Goal: Task Accomplishment & Management: Use online tool/utility

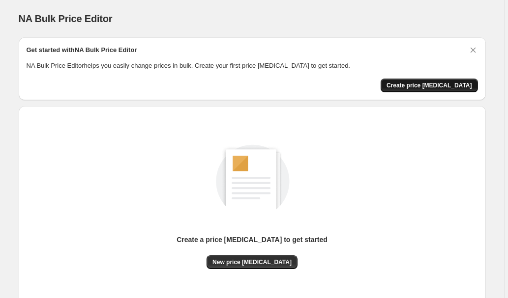
click at [430, 83] on span "Create price [MEDICAL_DATA]" at bounding box center [428, 86] width 85 height 8
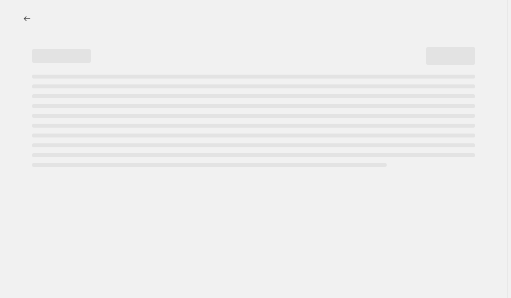
select select "percentage"
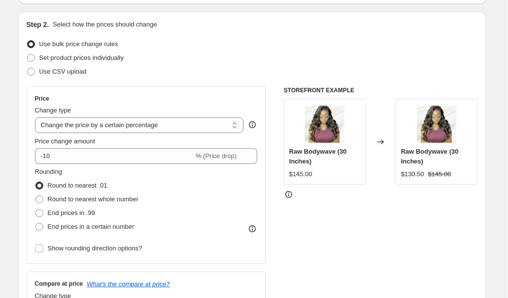
scroll to position [97, 0]
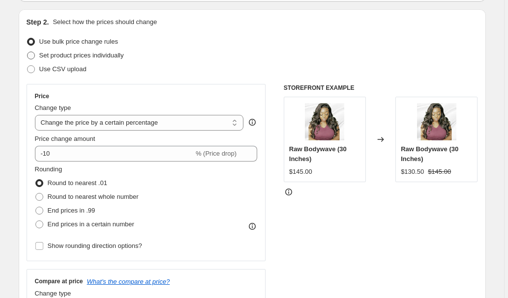
click at [34, 56] on span at bounding box center [31, 56] width 8 height 8
click at [28, 52] on input "Set product prices individually" at bounding box center [27, 52] width 0 height 0
radio input "true"
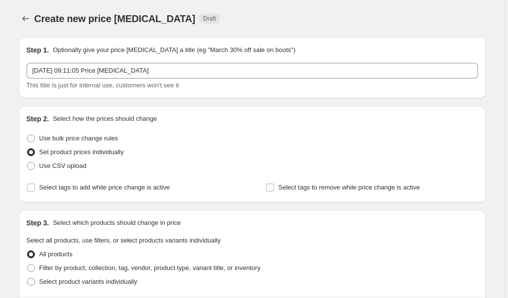
scroll to position [0, 0]
click at [56, 139] on span "Use bulk price change rules" at bounding box center [78, 138] width 79 height 7
click at [28, 135] on input "Use bulk price change rules" at bounding box center [27, 135] width 0 height 0
radio input "true"
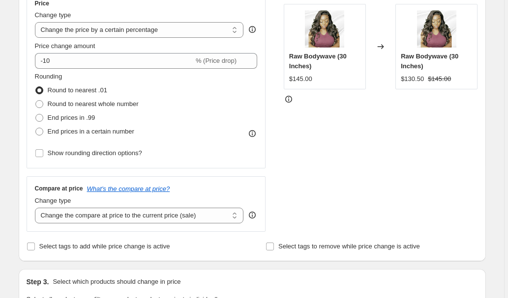
scroll to position [200, 0]
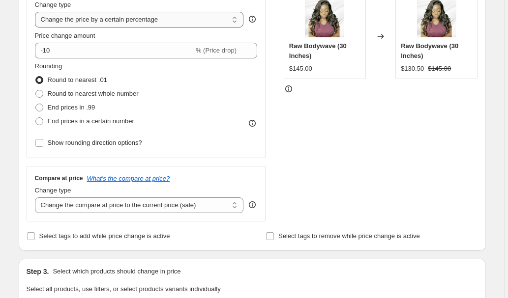
select select "to"
type input "80.00"
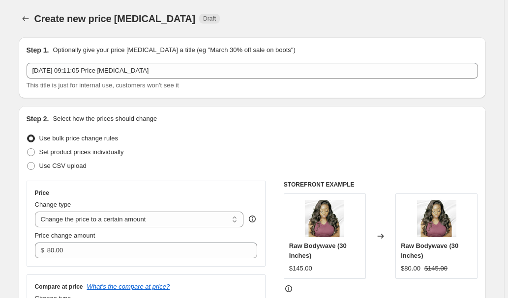
scroll to position [0, 0]
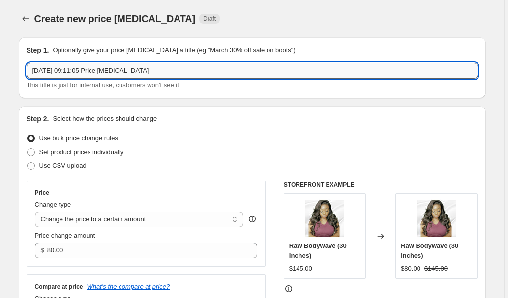
click at [187, 76] on input "[DATE] 09:11:05 Price [MEDICAL_DATA]" at bounding box center [252, 71] width 451 height 16
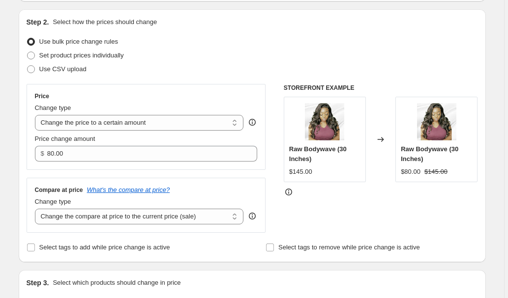
scroll to position [99, 0]
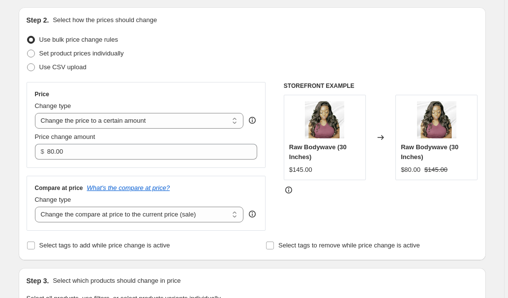
click at [336, 126] on img at bounding box center [324, 119] width 39 height 39
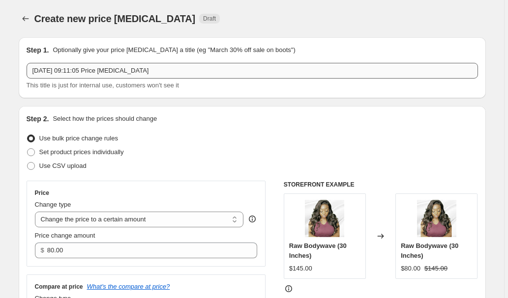
scroll to position [0, 0]
click at [312, 23] on div "Create new price [MEDICAL_DATA] Draft" at bounding box center [191, 19] width 314 height 14
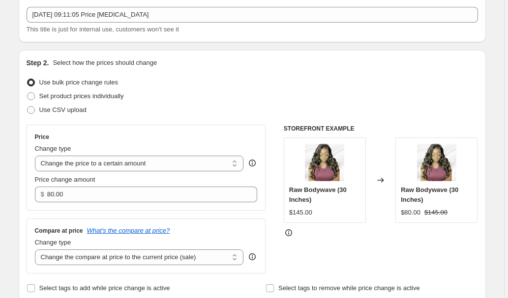
scroll to position [62, 0]
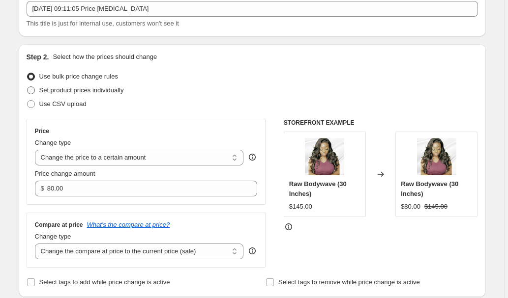
click at [33, 90] on span at bounding box center [31, 90] width 8 height 8
click at [28, 87] on input "Set product prices individually" at bounding box center [27, 86] width 0 height 0
radio input "true"
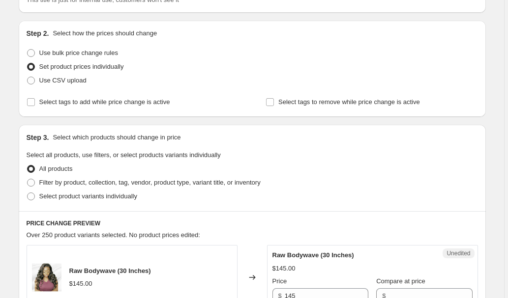
scroll to position [61, 0]
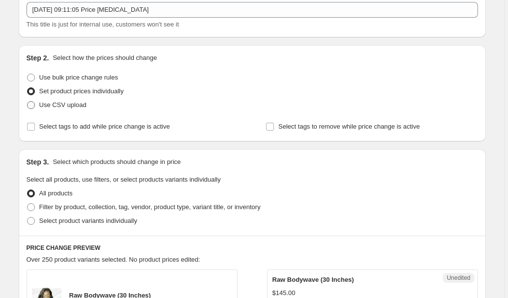
click at [31, 107] on span at bounding box center [31, 105] width 8 height 8
click at [28, 102] on input "Use CSV upload" at bounding box center [27, 101] width 0 height 0
radio input "true"
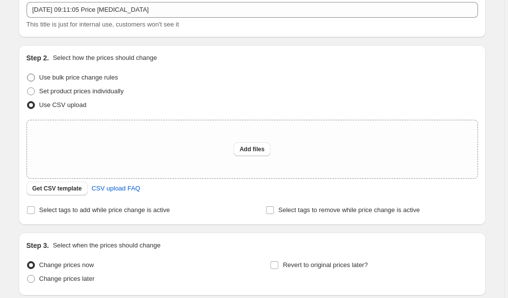
click at [32, 77] on span at bounding box center [31, 78] width 8 height 8
click at [28, 74] on input "Use bulk price change rules" at bounding box center [27, 74] width 0 height 0
radio input "true"
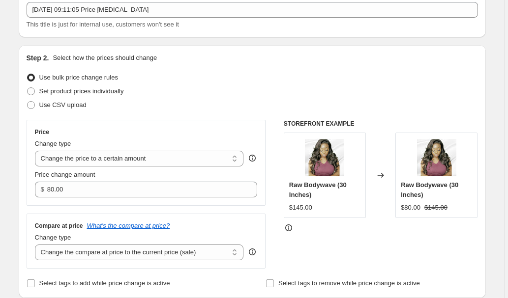
click at [252, 157] on icon at bounding box center [252, 158] width 7 height 7
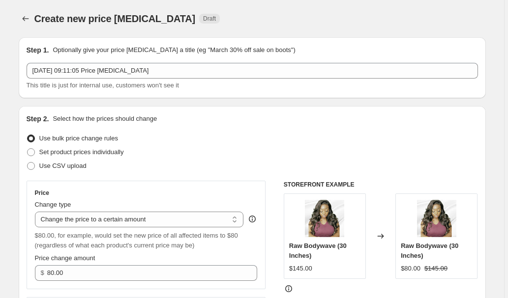
scroll to position [0, 0]
click at [28, 16] on icon "Price change jobs" at bounding box center [26, 19] width 10 height 10
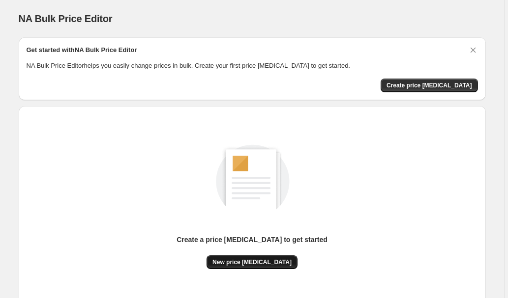
click at [230, 263] on span "New price [MEDICAL_DATA]" at bounding box center [251, 262] width 79 height 8
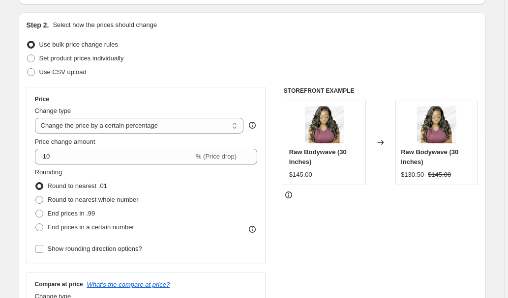
scroll to position [97, 0]
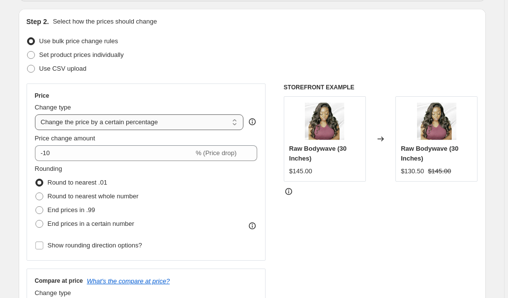
select select "to"
type input "80.00"
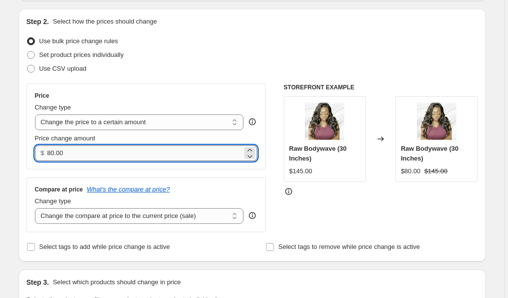
click at [144, 154] on input "80.00" at bounding box center [144, 153] width 195 height 16
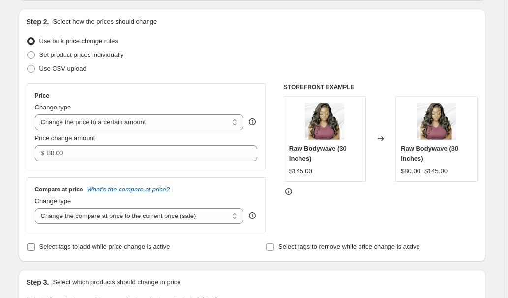
click at [32, 247] on input "Select tags to add while price change is active" at bounding box center [31, 247] width 8 height 8
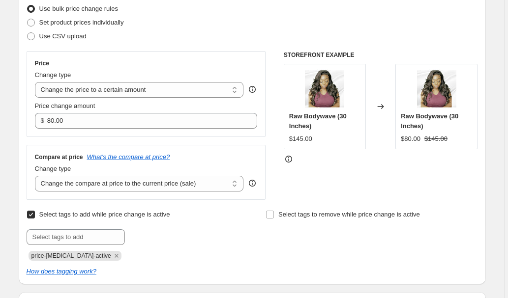
scroll to position [132, 0]
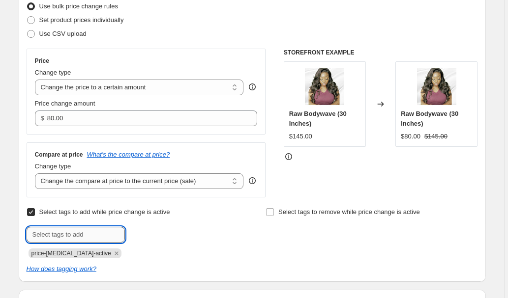
click at [68, 236] on input "text" at bounding box center [76, 235] width 98 height 16
click at [31, 215] on input "Select tags to add while price change is active" at bounding box center [31, 212] width 8 height 8
checkbox input "false"
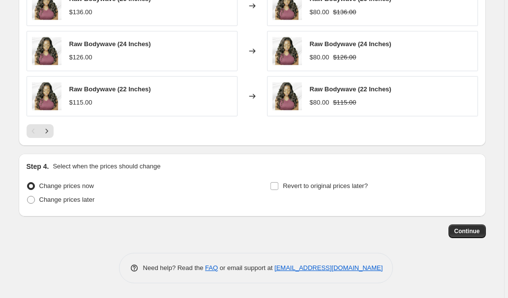
scroll to position [593, 0]
click at [34, 199] on span at bounding box center [31, 200] width 8 height 8
click at [28, 197] on input "Change prices later" at bounding box center [27, 196] width 0 height 0
radio input "true"
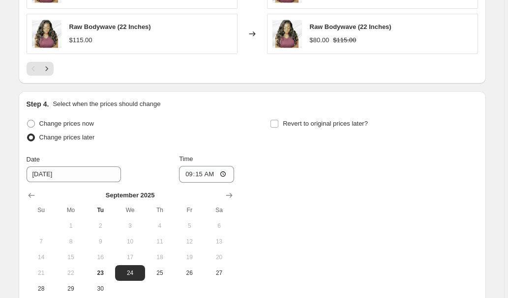
scroll to position [658, 0]
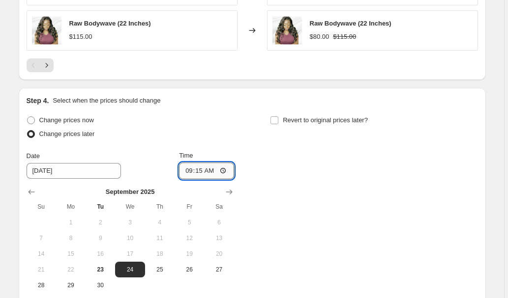
click at [226, 173] on input "09:15" at bounding box center [206, 171] width 55 height 17
click at [161, 272] on span "25" at bounding box center [160, 270] width 22 height 8
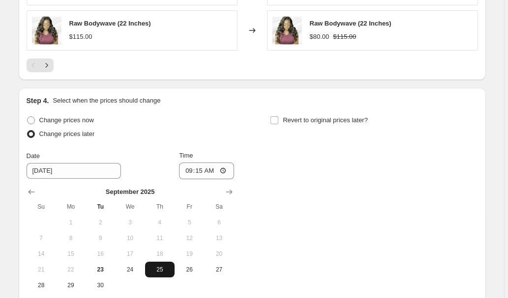
type input "[DATE]"
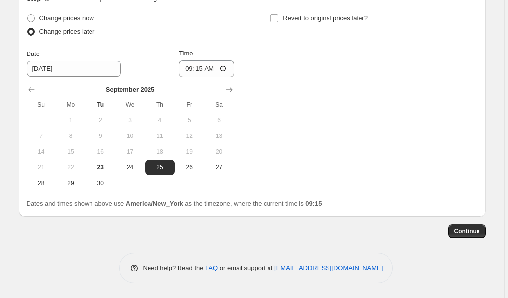
scroll to position [762, 0]
click at [464, 227] on button "Continue" at bounding box center [466, 232] width 37 height 14
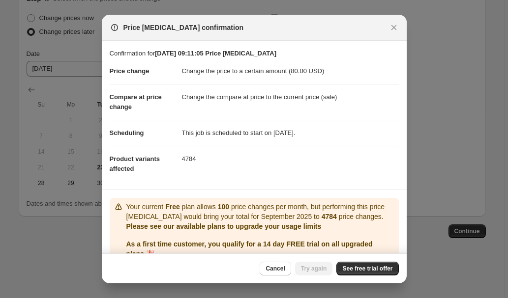
scroll to position [0, 0]
click at [275, 267] on span "Cancel" at bounding box center [274, 269] width 19 height 8
